Goal: Task Accomplishment & Management: Manage account settings

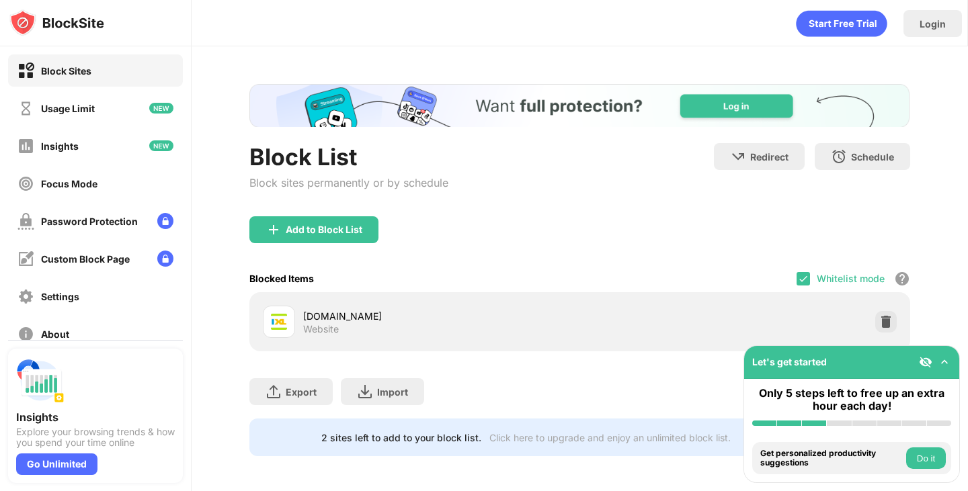
scroll to position [12, 0]
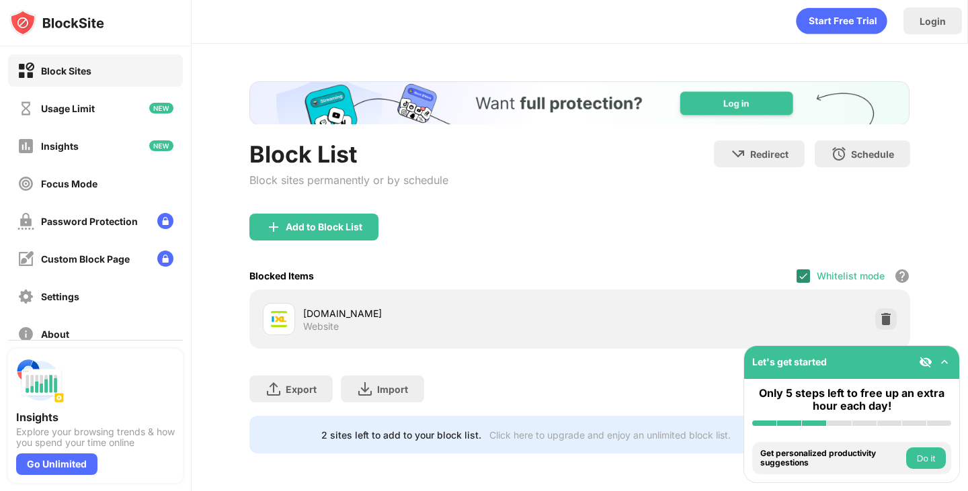
click at [796, 272] on div at bounding box center [802, 276] width 13 height 13
